Goal: Transaction & Acquisition: Purchase product/service

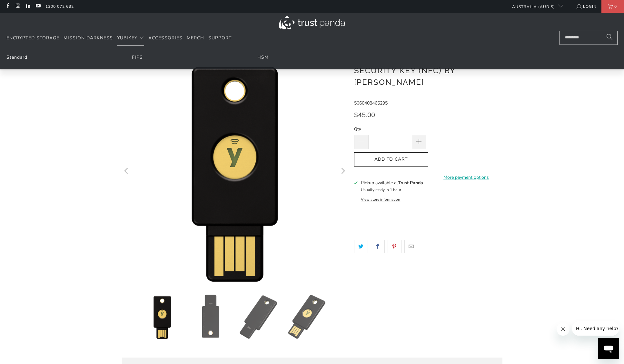
click at [17, 58] on link "Standard" at bounding box center [16, 57] width 21 height 6
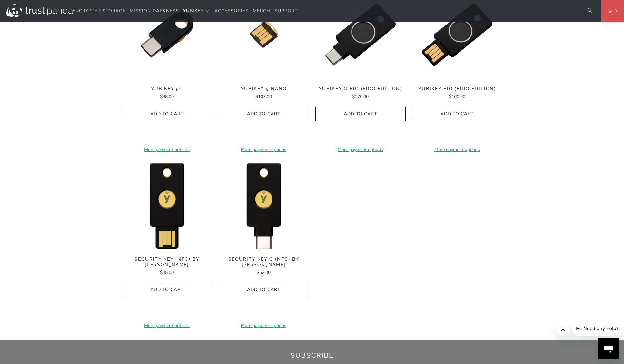
scroll to position [579, 0]
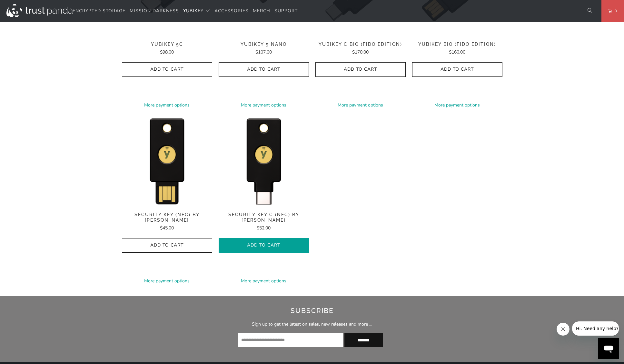
click at [261, 242] on icon "button" at bounding box center [264, 245] width 10 height 10
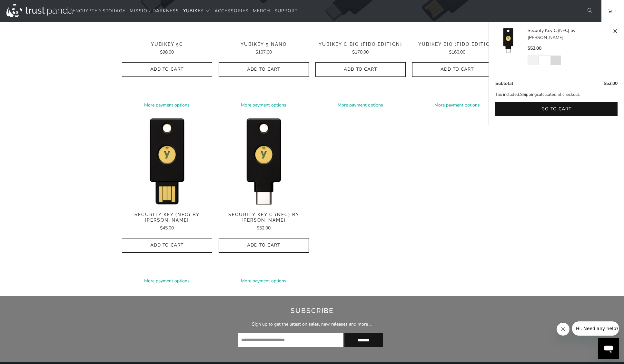
click at [560, 55] on span at bounding box center [556, 60] width 11 height 10
type input "*"
click at [564, 102] on button "Go to cart" at bounding box center [556, 109] width 122 height 15
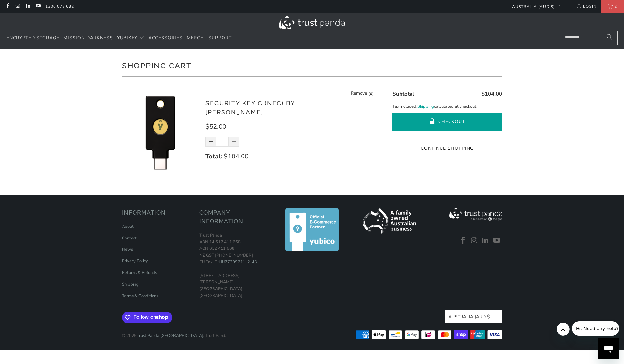
click at [448, 119] on button "Checkout" at bounding box center [447, 121] width 110 height 17
